Goal: Task Accomplishment & Management: Use online tool/utility

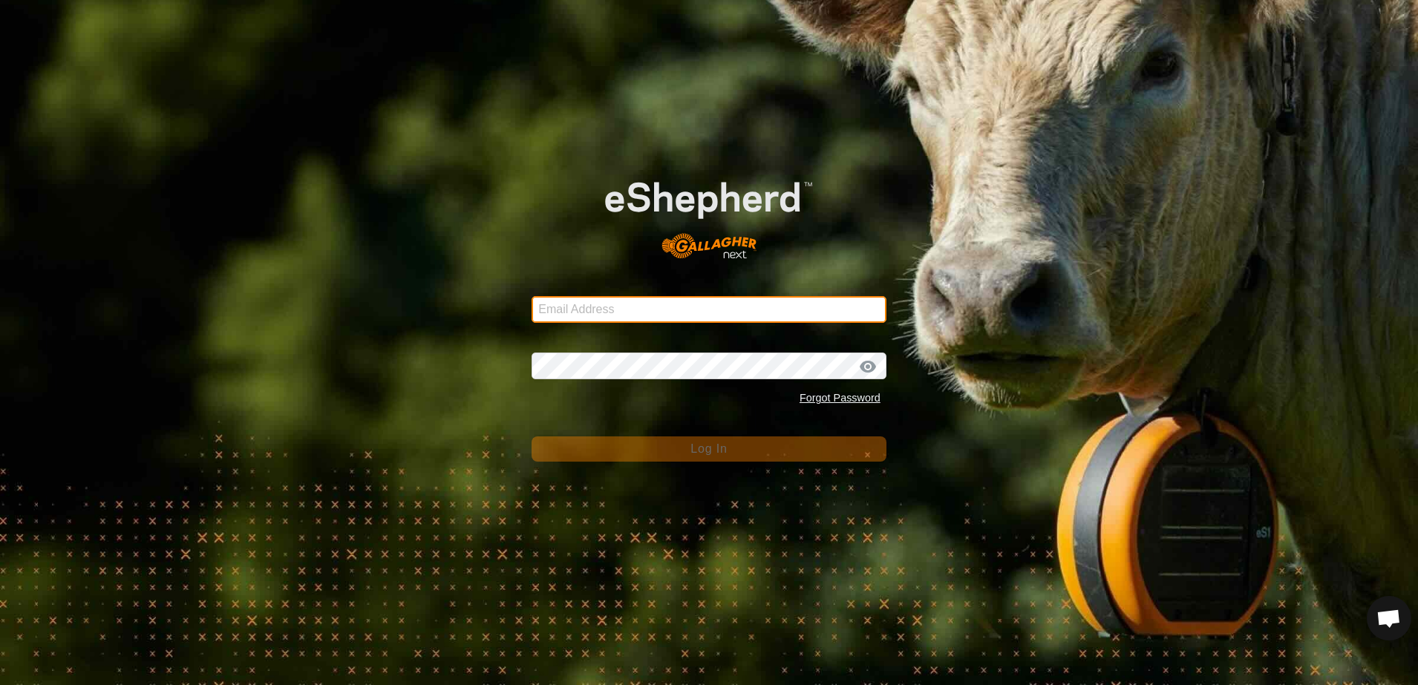
type input "scottb.piopio@gmail.com"
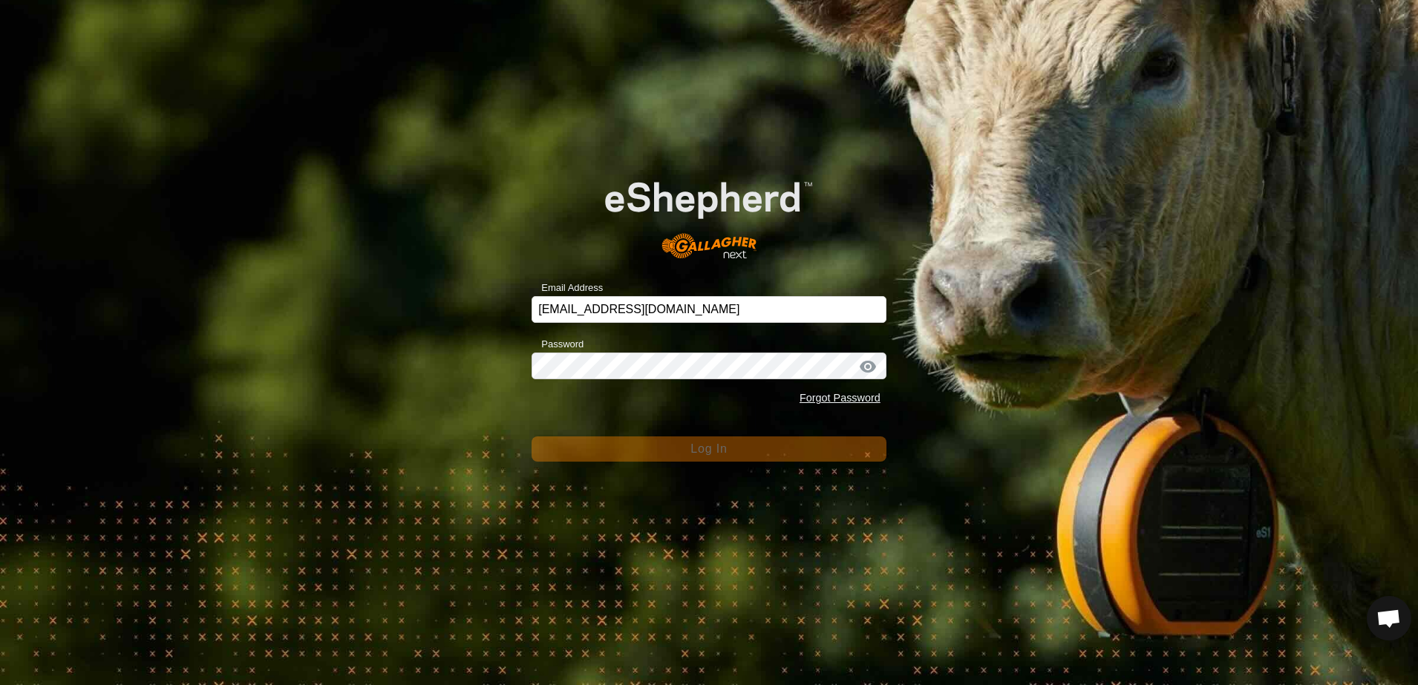
click at [462, 337] on div "Email Address scottb.piopio@gmail.com Password Forgot Password Log In" at bounding box center [709, 342] width 1418 height 685
click at [425, 244] on div "Email Address scottb.piopio@gmail.com Password Forgot Password Log In" at bounding box center [709, 342] width 1418 height 685
click at [461, 287] on div "Email Address scottb.piopio@gmail.com Password Forgot Password Log In" at bounding box center [709, 342] width 1418 height 685
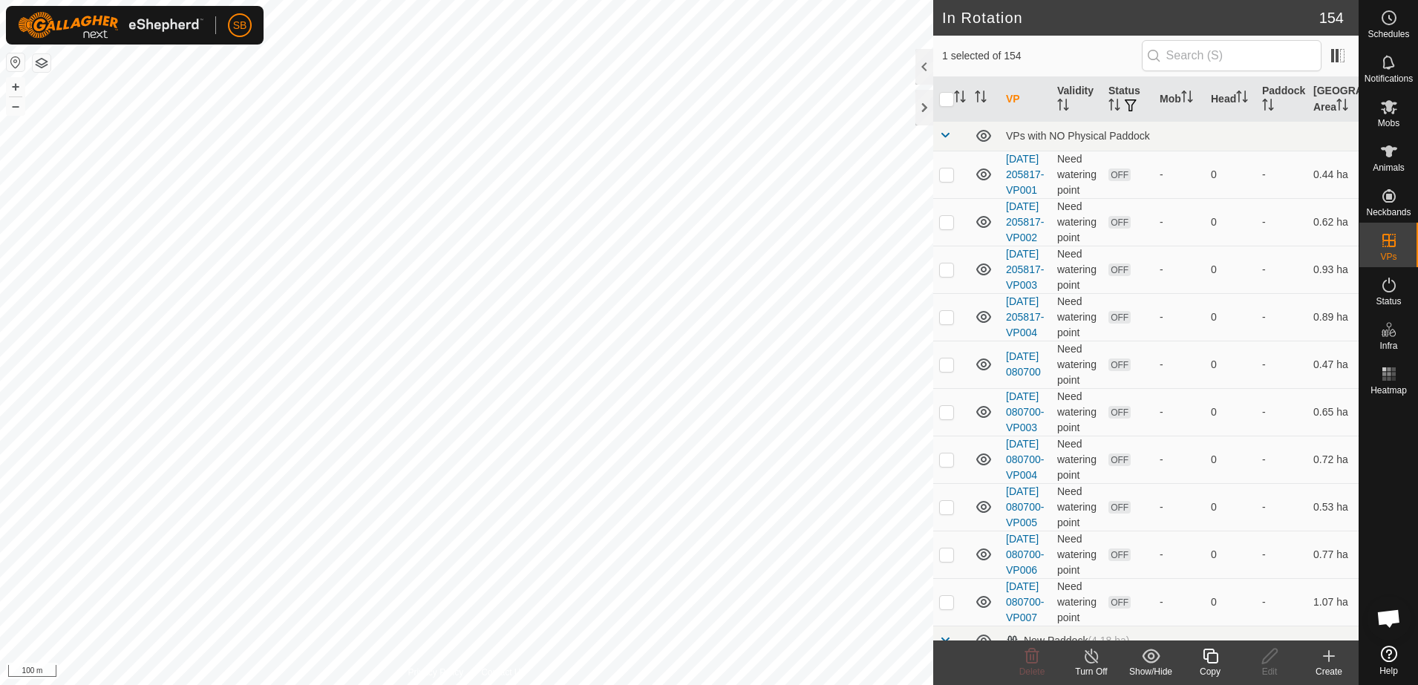
click at [1208, 661] on icon at bounding box center [1210, 656] width 19 height 18
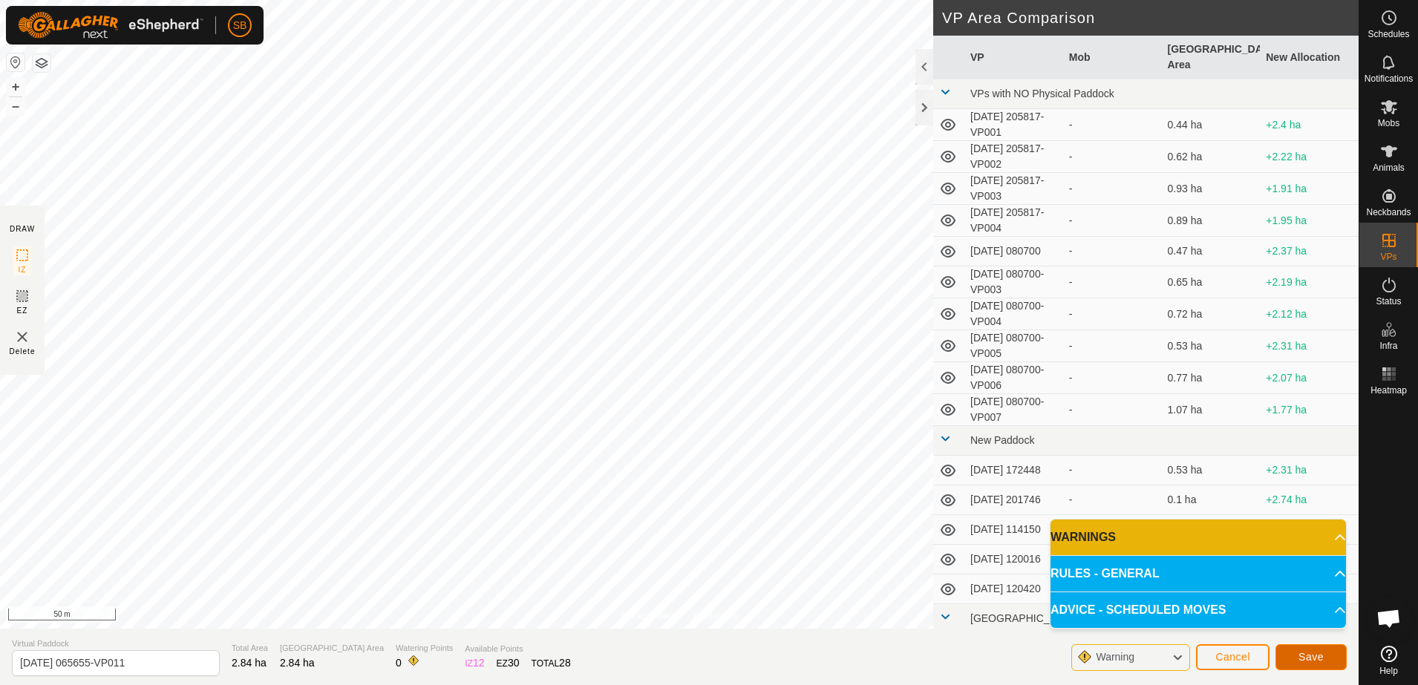
click at [1304, 664] on button "Save" at bounding box center [1310, 657] width 71 height 26
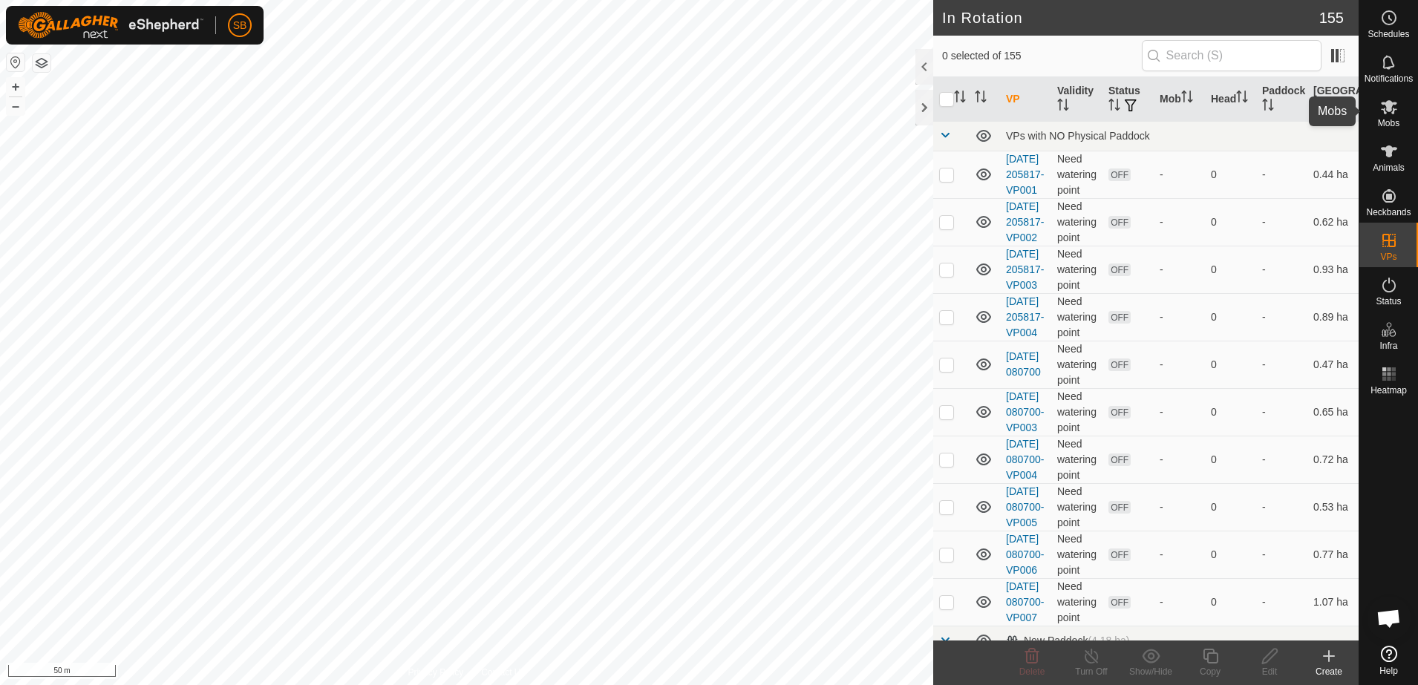
click at [1393, 122] on span "Mobs" at bounding box center [1389, 123] width 22 height 9
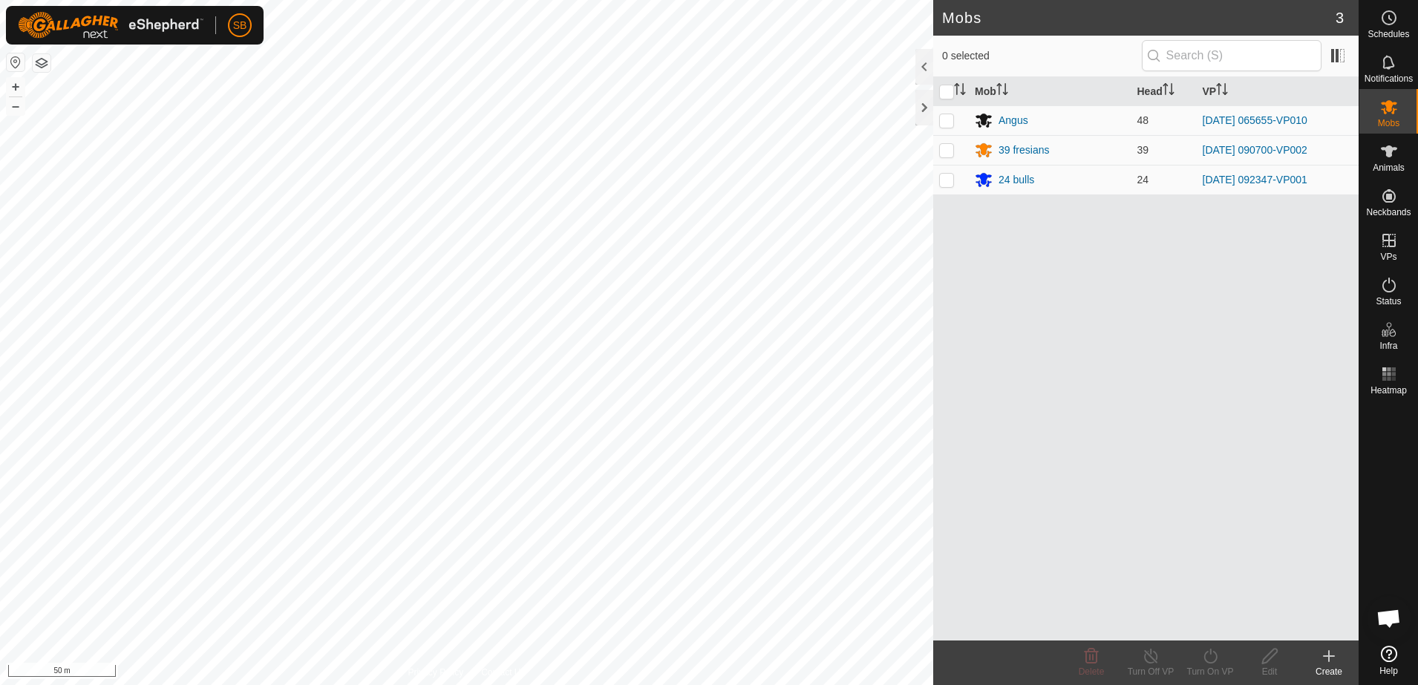
click at [946, 120] on p-checkbox at bounding box center [946, 120] width 15 height 12
checkbox input "true"
click at [1210, 661] on icon at bounding box center [1210, 656] width 19 height 18
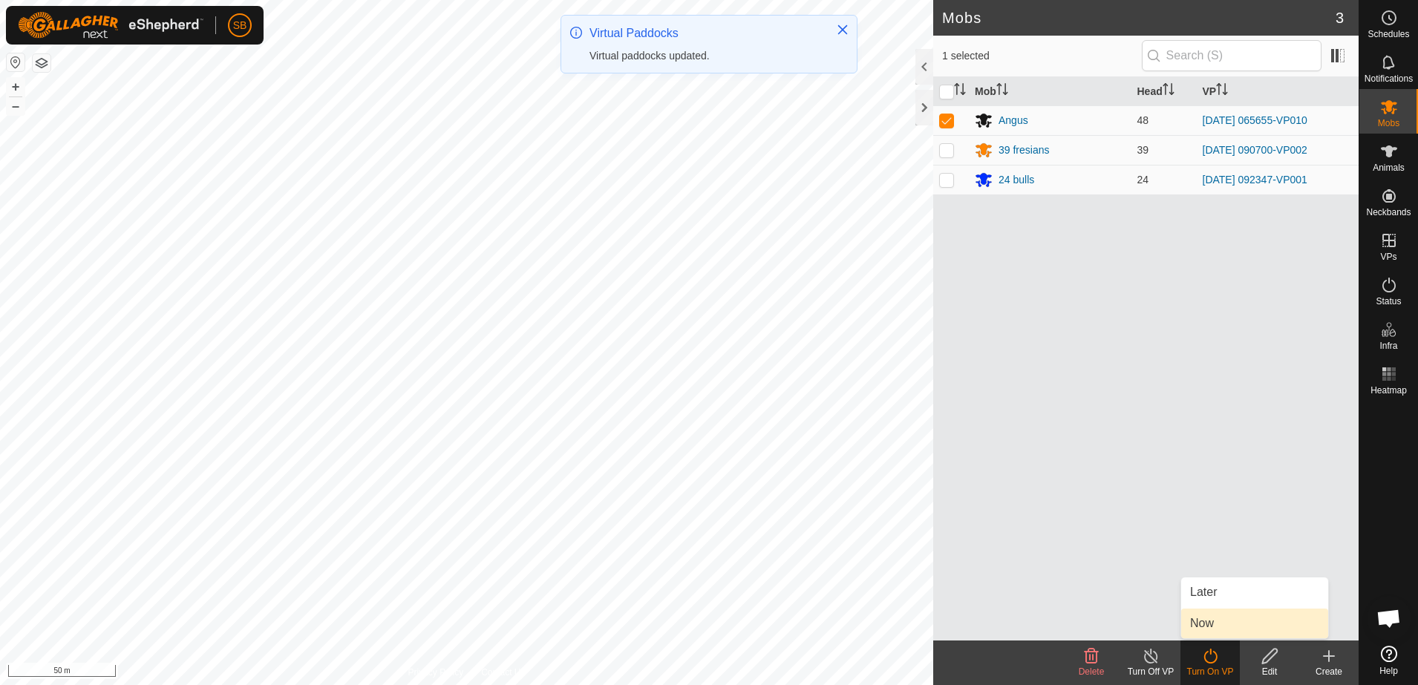
click at [1209, 629] on link "Now" at bounding box center [1254, 624] width 147 height 30
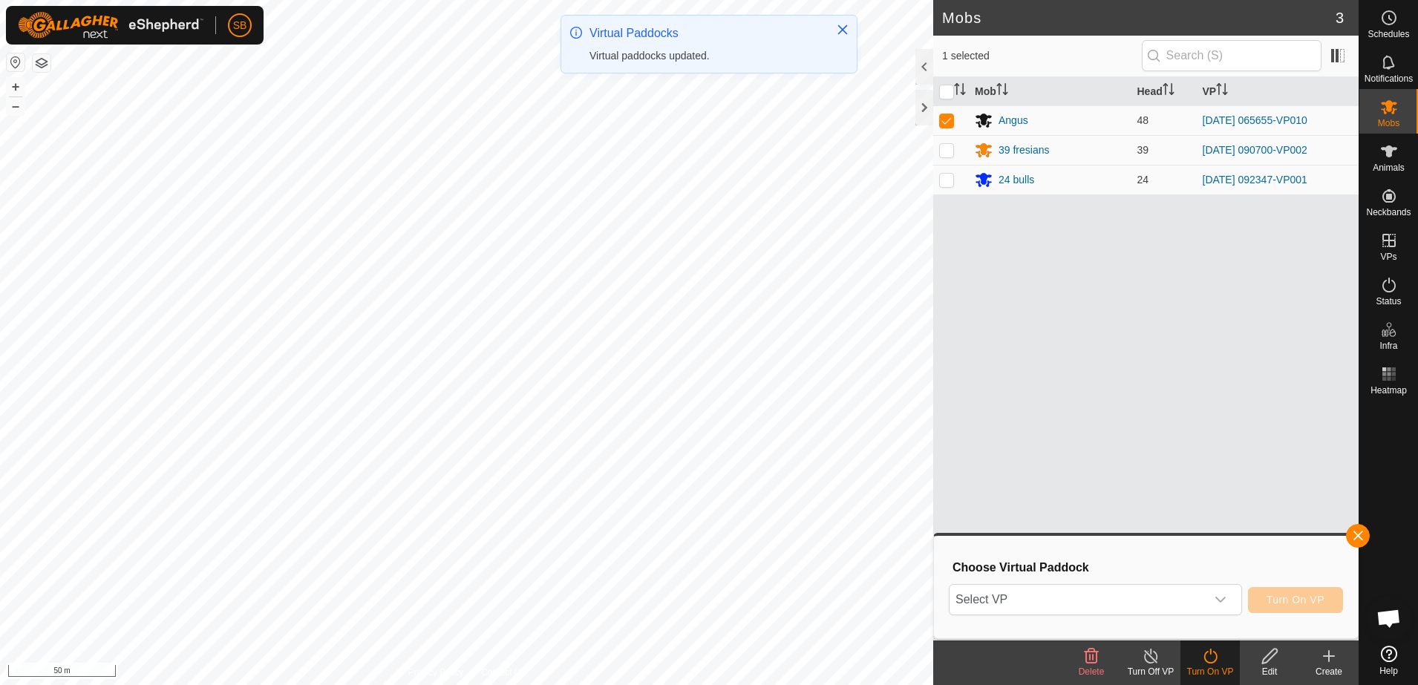
click at [1225, 604] on icon "dropdown trigger" at bounding box center [1220, 600] width 12 height 12
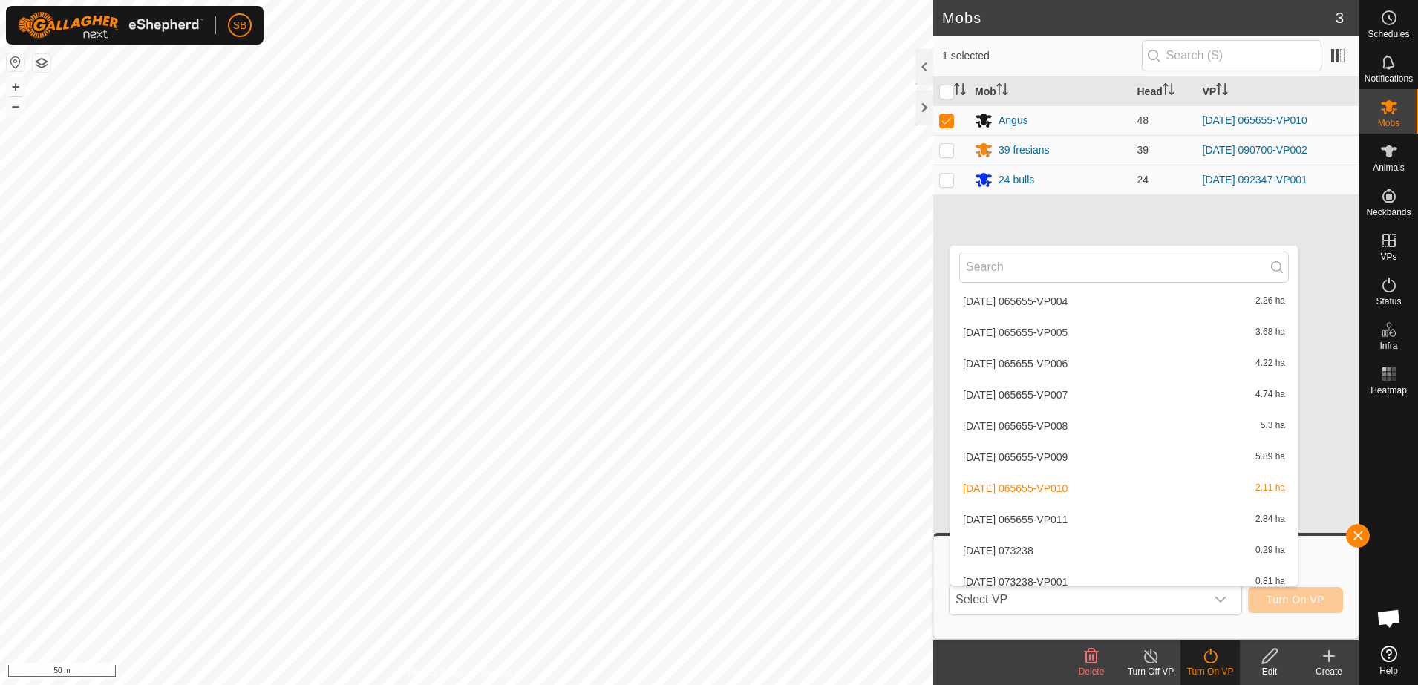
scroll to position [1880, 0]
click at [1106, 525] on li "[DATE] 065655-VP011 2.84 ha" at bounding box center [1123, 521] width 347 height 30
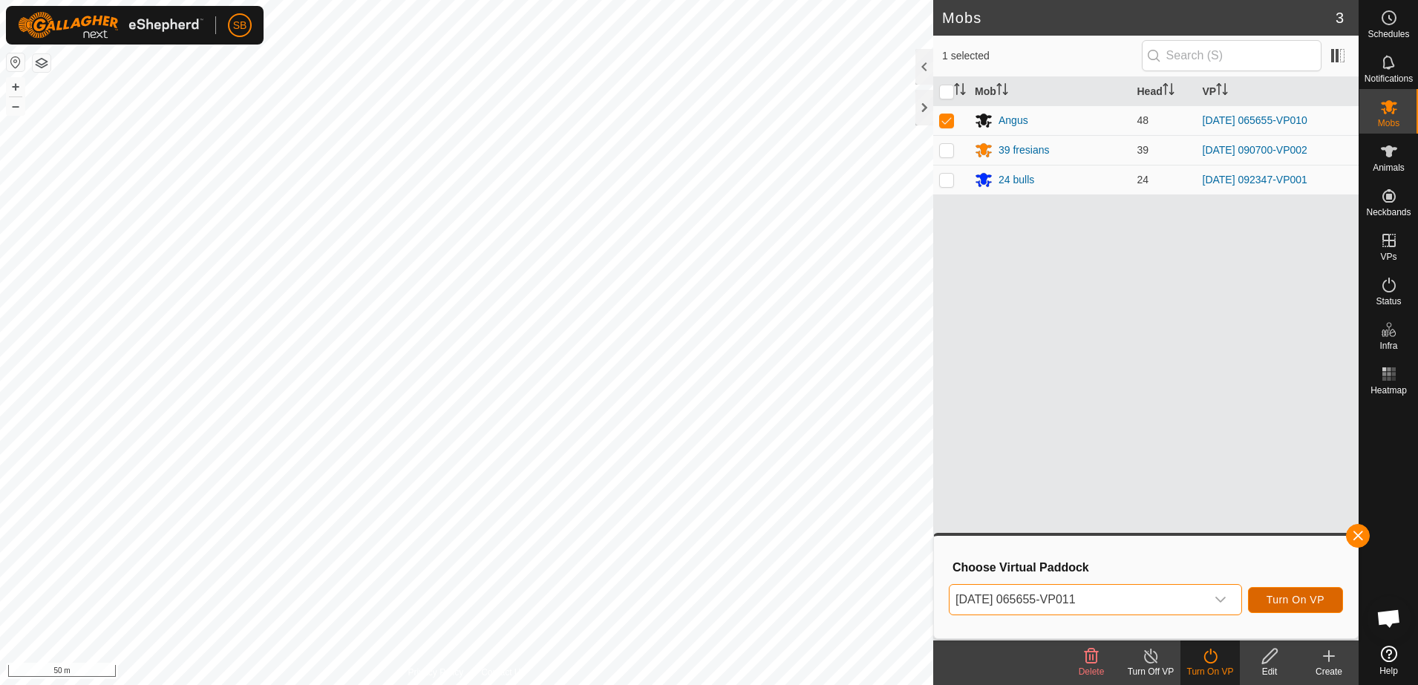
click at [1300, 603] on span "Turn On VP" at bounding box center [1295, 600] width 58 height 12
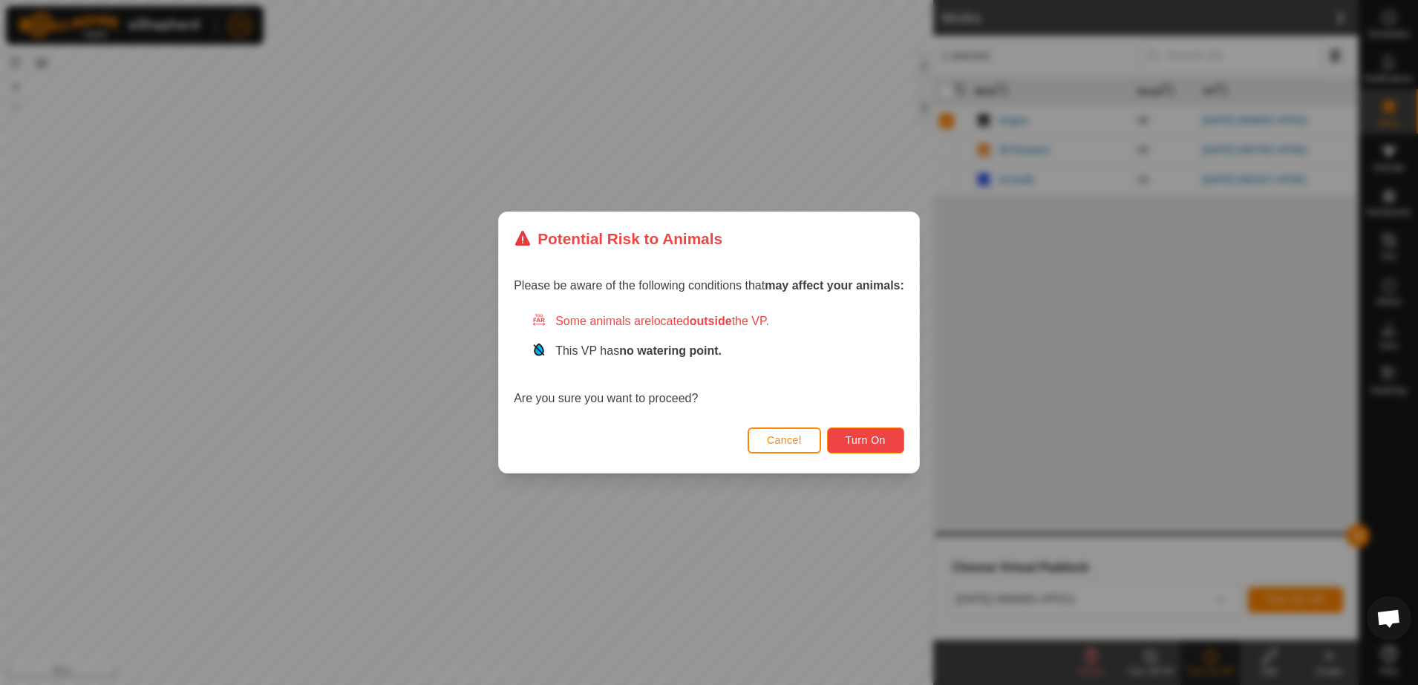
click at [870, 439] on span "Turn On" at bounding box center [865, 440] width 40 height 12
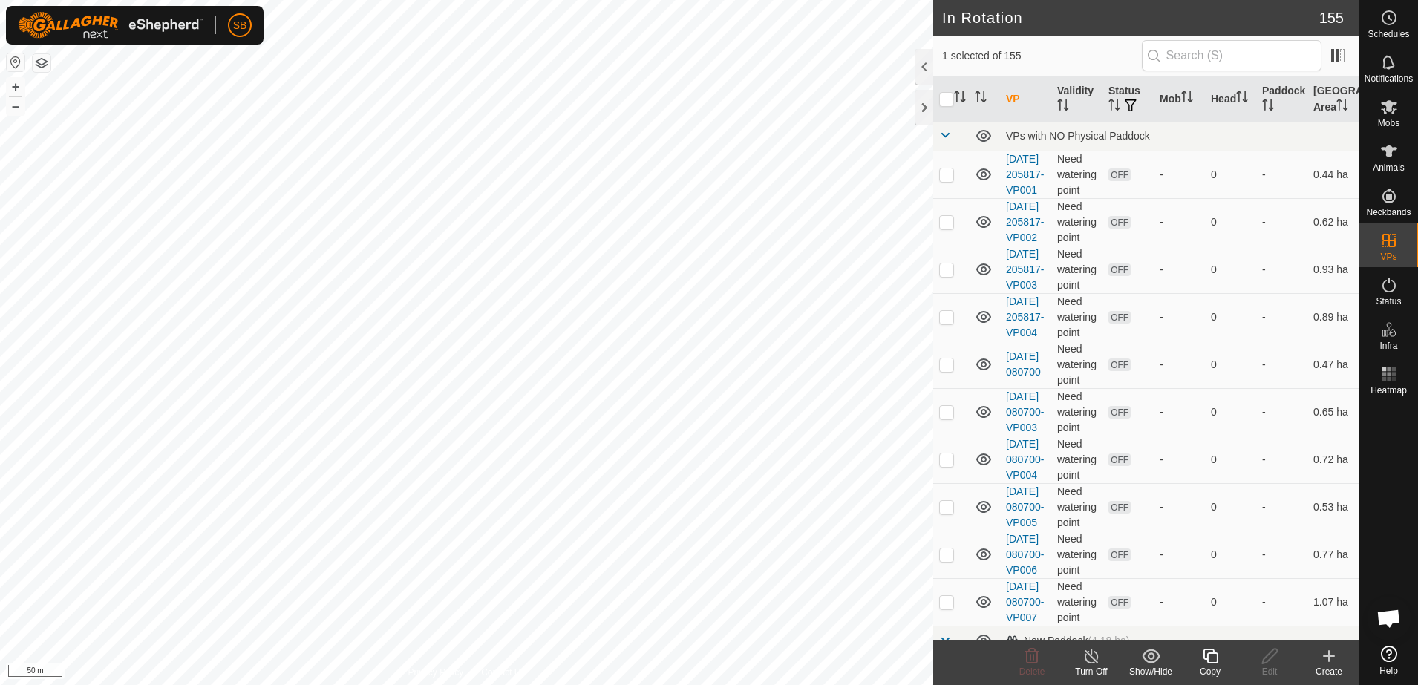
click at [1208, 657] on icon at bounding box center [1210, 656] width 19 height 18
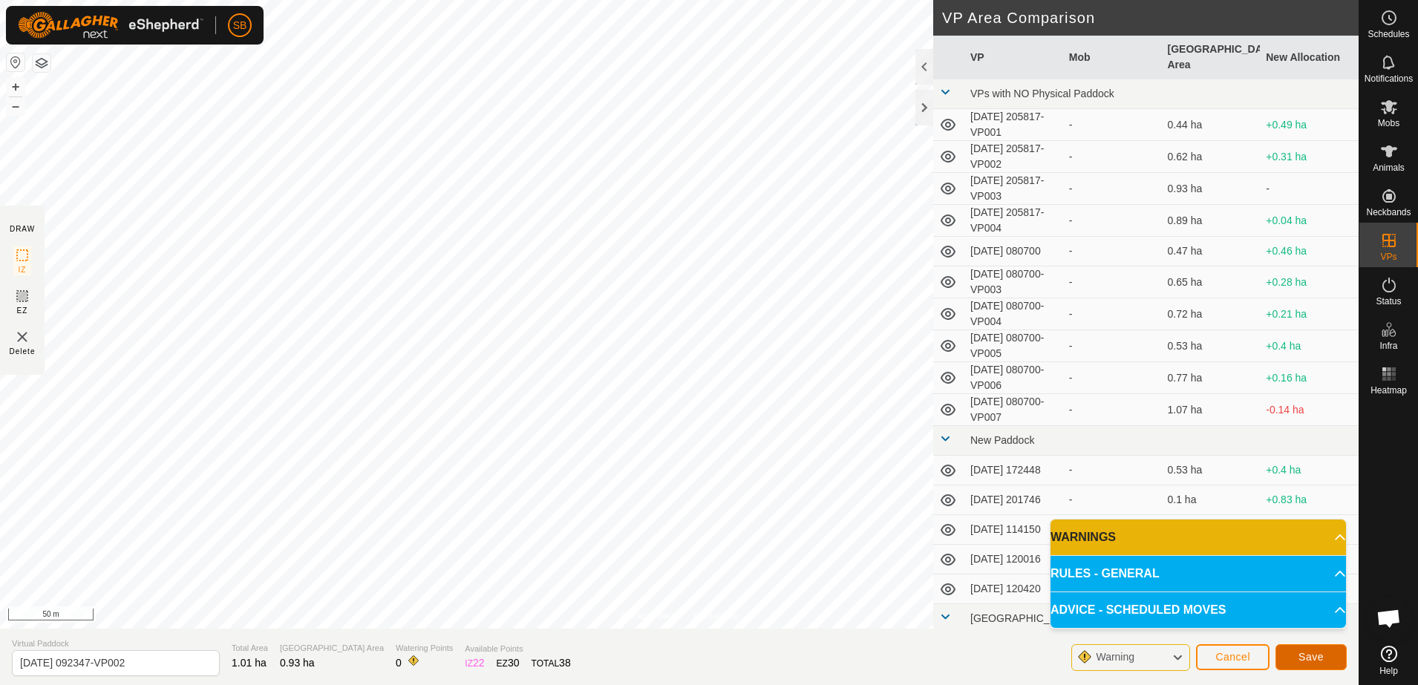
click at [1318, 657] on span "Save" at bounding box center [1310, 657] width 25 height 12
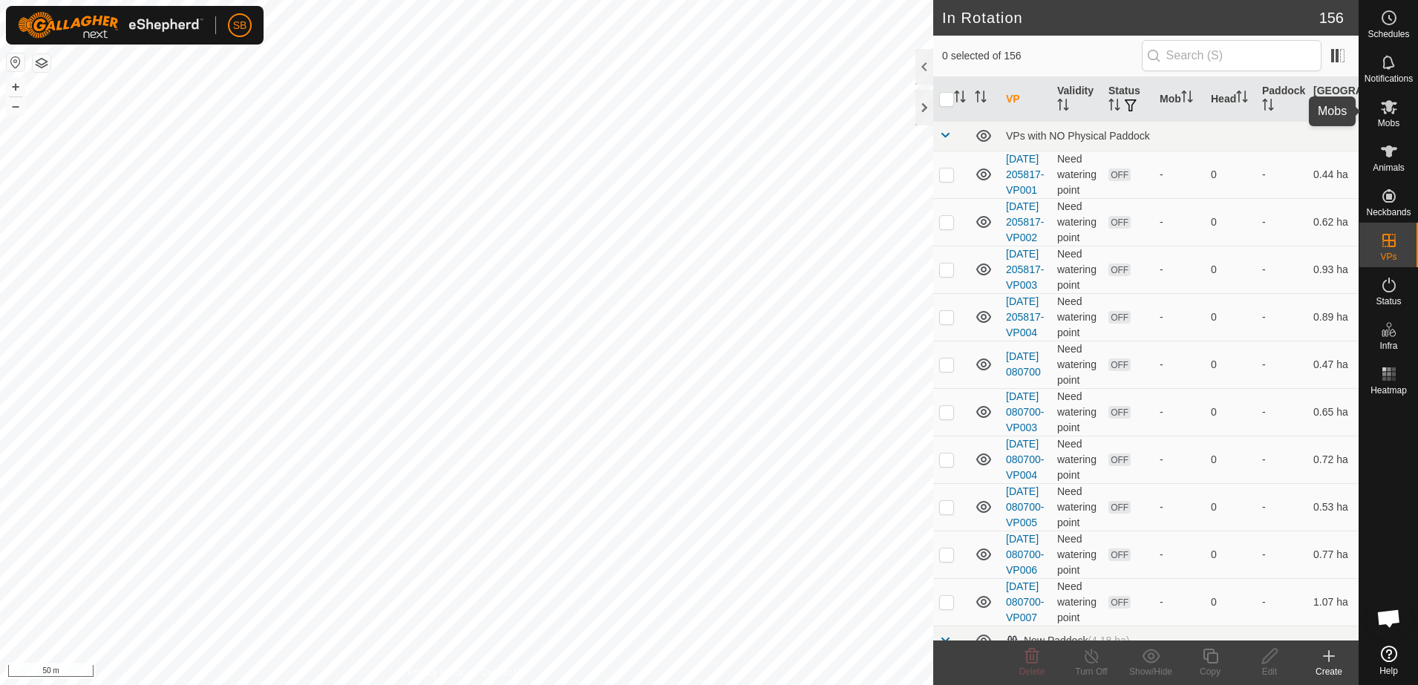
click at [1393, 125] on span "Mobs" at bounding box center [1389, 123] width 22 height 9
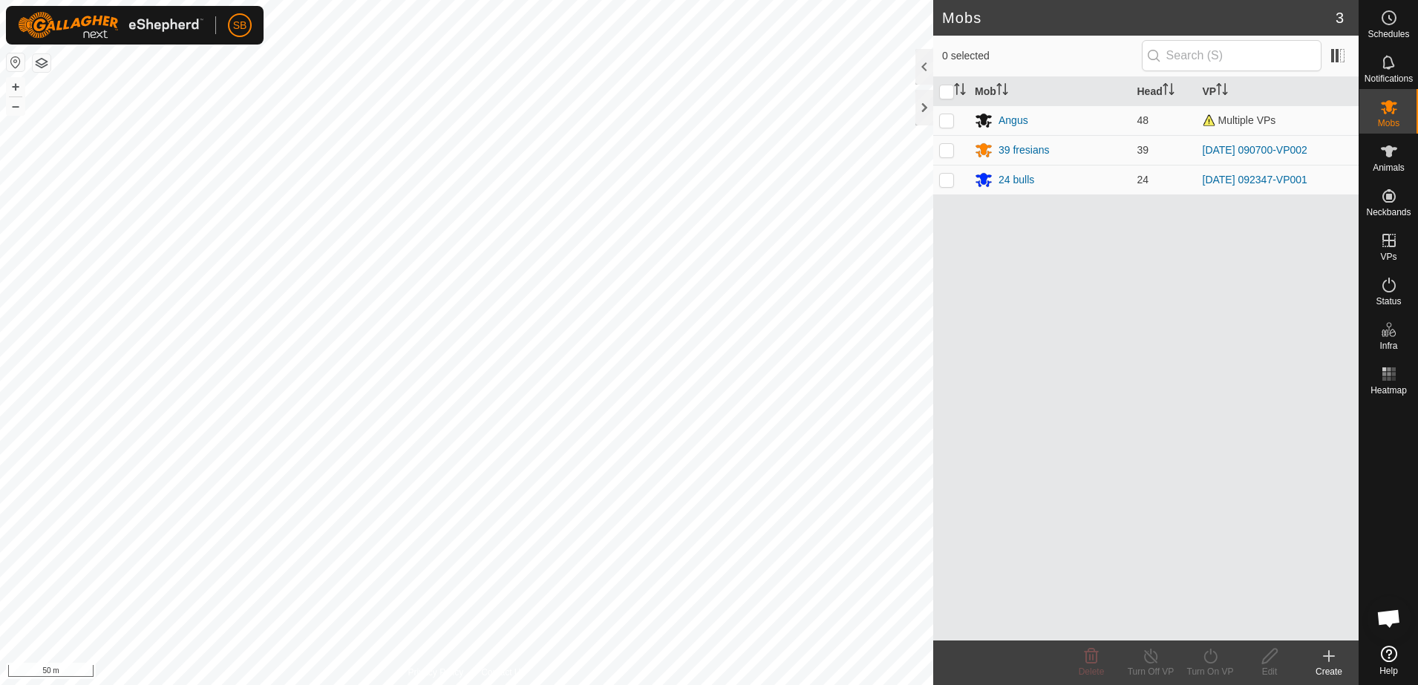
click at [945, 183] on p-checkbox at bounding box center [946, 180] width 15 height 12
checkbox input "true"
click at [1205, 658] on icon at bounding box center [1209, 656] width 13 height 15
click at [1223, 622] on link "Now" at bounding box center [1254, 624] width 147 height 30
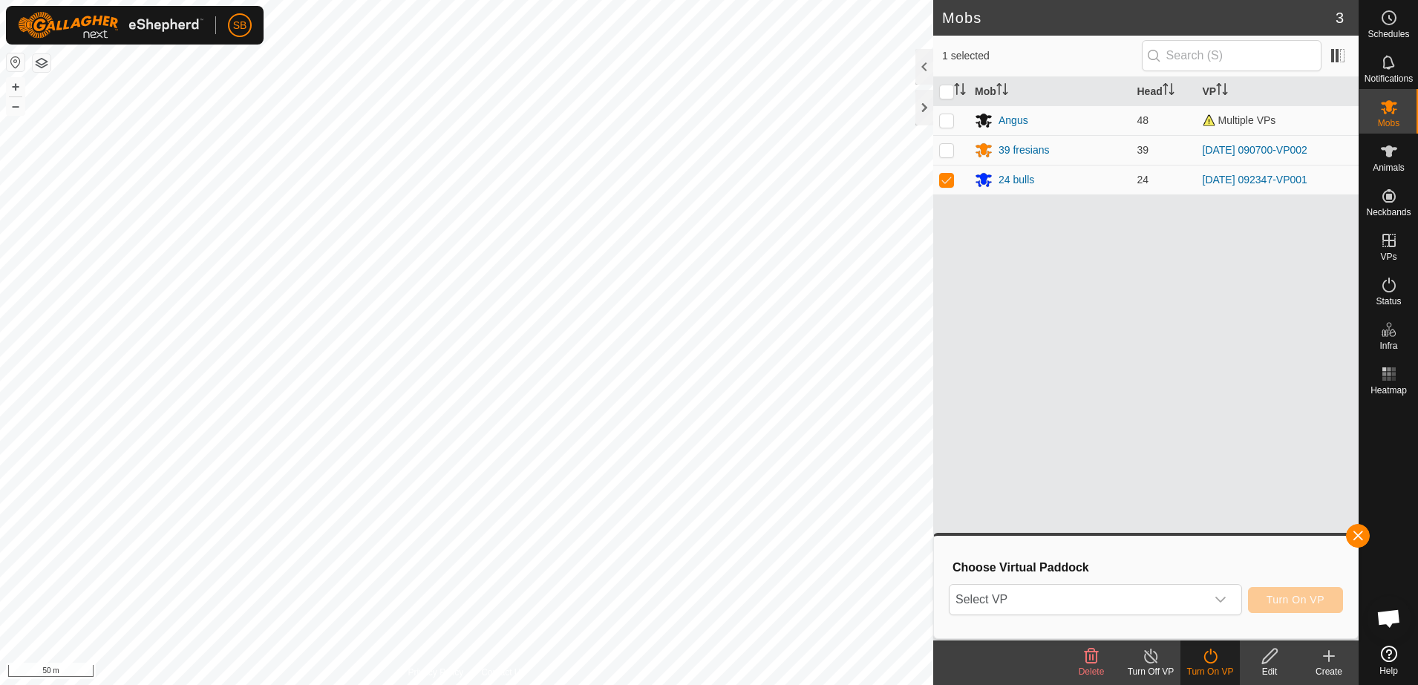
click at [1162, 600] on span "Select VP" at bounding box center [1077, 600] width 256 height 30
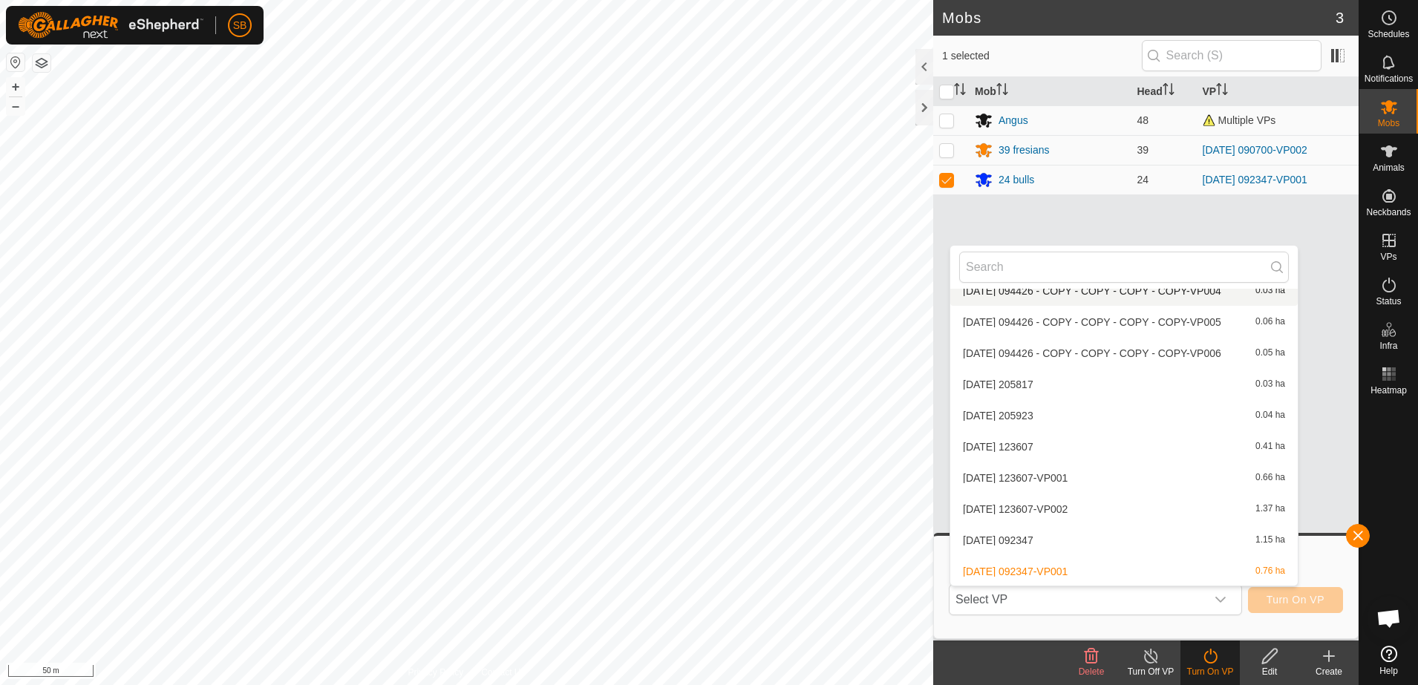
scroll to position [4838, 0]
click at [1116, 569] on li "[DATE] 092347-VP002 0.93 ha" at bounding box center [1123, 571] width 347 height 30
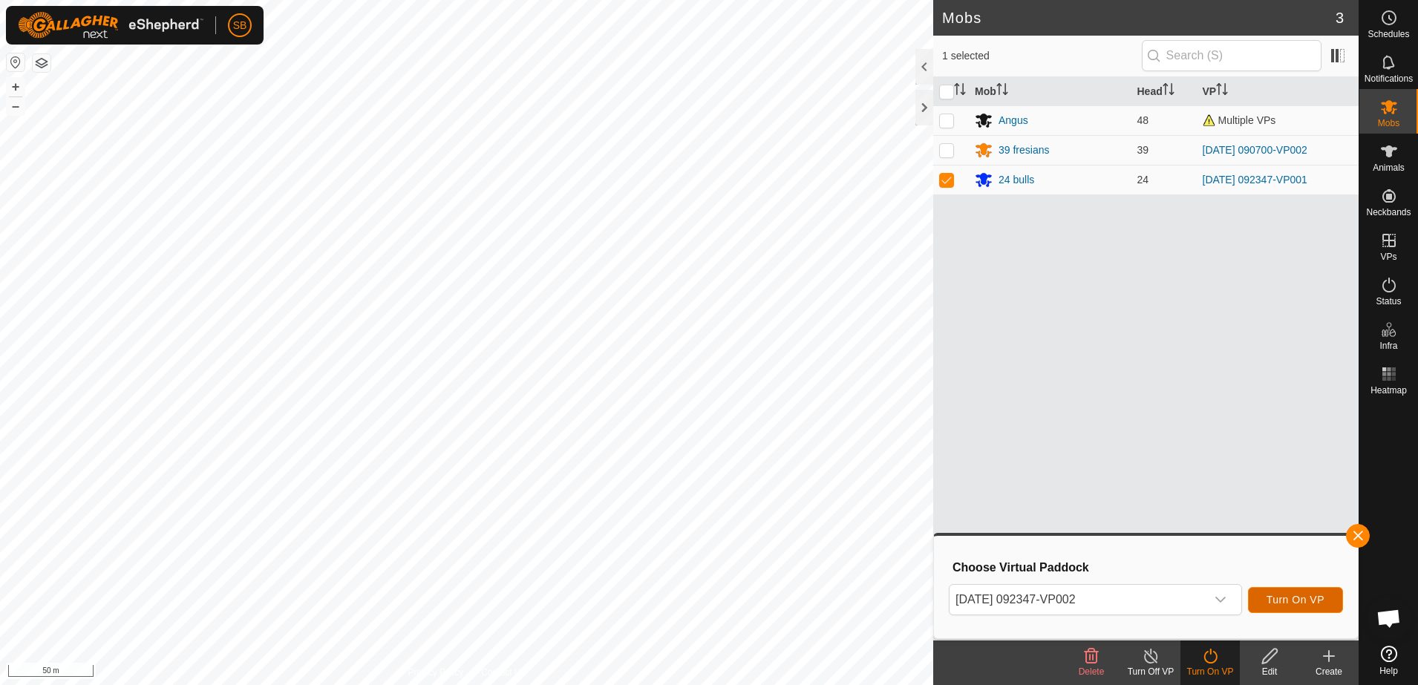
click at [1280, 598] on span "Turn On VP" at bounding box center [1295, 600] width 58 height 12
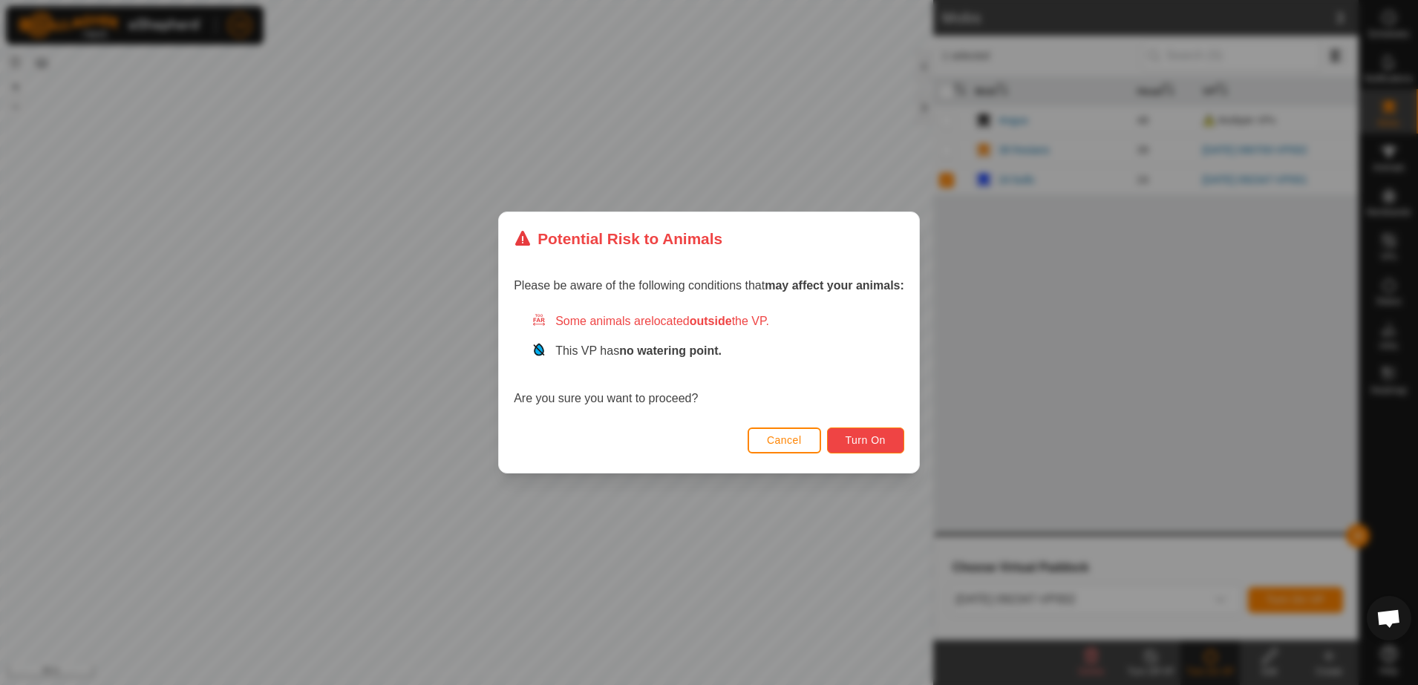
click at [881, 443] on span "Turn On" at bounding box center [865, 440] width 40 height 12
